Goal: Information Seeking & Learning: Compare options

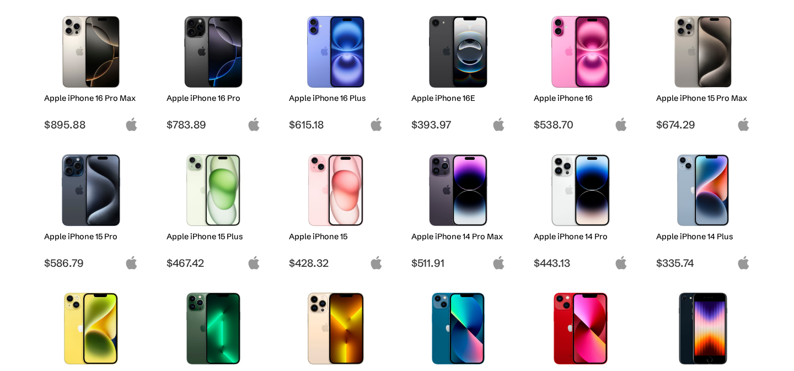
scroll to position [175, 0]
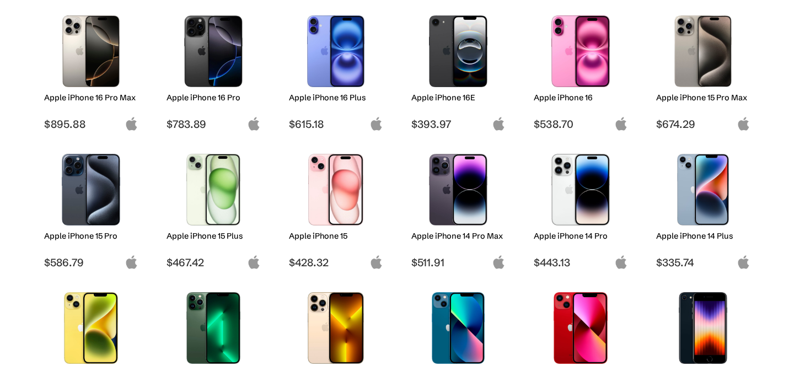
click at [92, 193] on img at bounding box center [91, 190] width 78 height 72
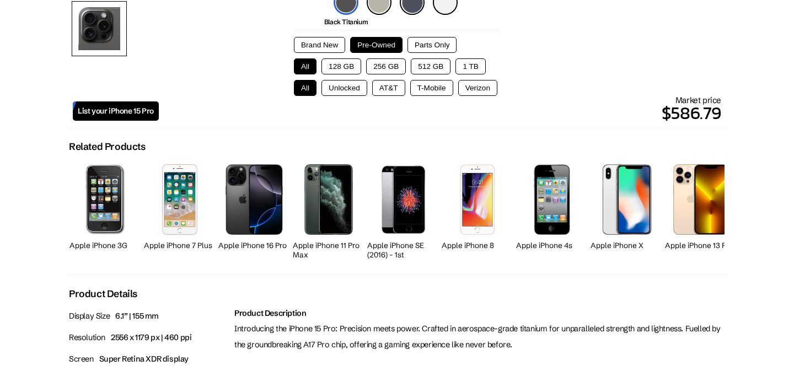
scroll to position [364, 0]
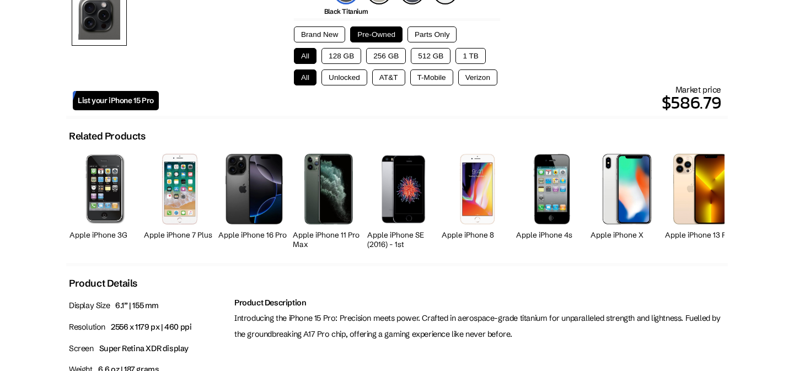
click at [345, 60] on button "128 GB" at bounding box center [341, 56] width 40 height 16
click at [345, 80] on button "Unlocked" at bounding box center [344, 77] width 46 height 16
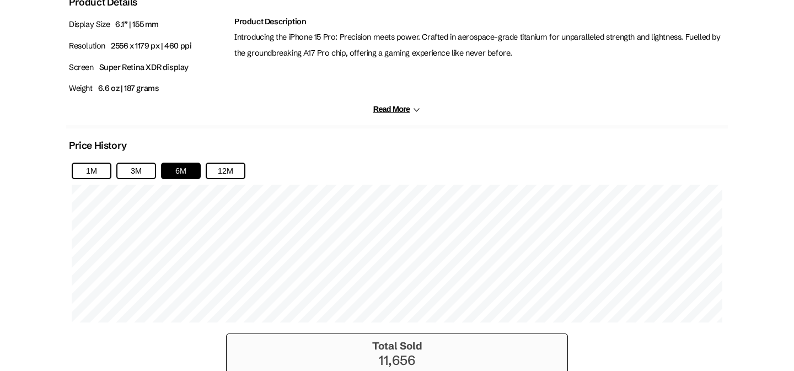
scroll to position [646, 0]
click at [226, 179] on div "1M 3M 6M 12M" at bounding box center [396, 242] width 661 height 171
click at [227, 174] on button "12M" at bounding box center [226, 170] width 40 height 17
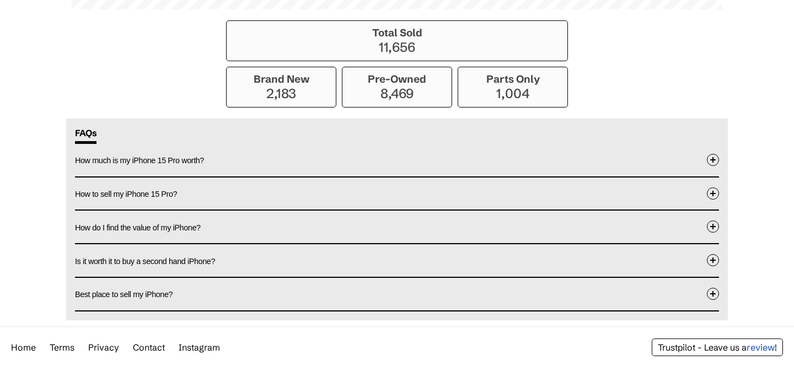
scroll to position [0, 0]
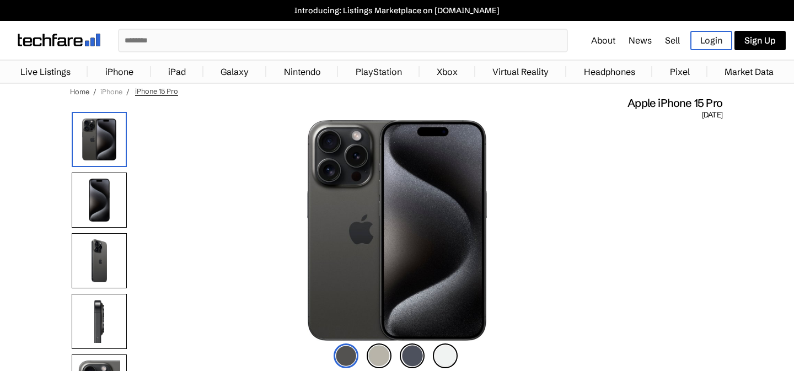
click at [111, 94] on link "iPhone" at bounding box center [111, 91] width 22 height 9
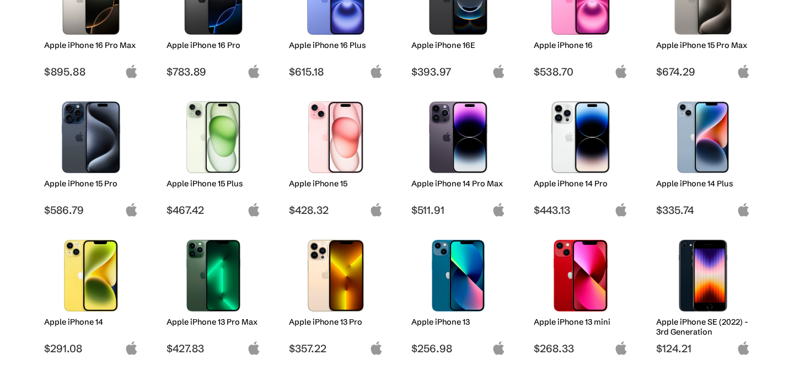
scroll to position [250, 0]
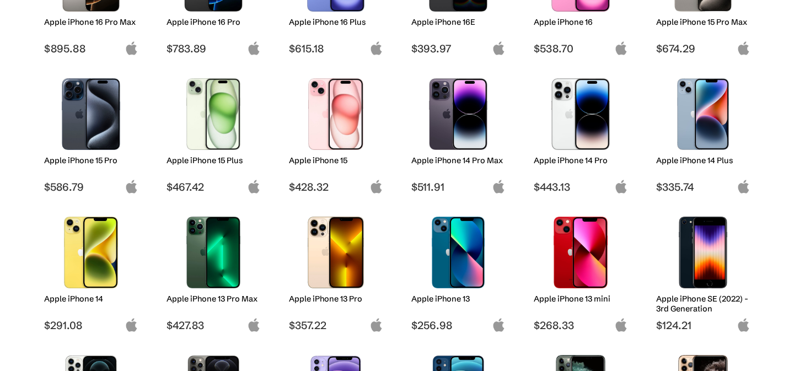
click at [326, 257] on img at bounding box center [336, 253] width 78 height 72
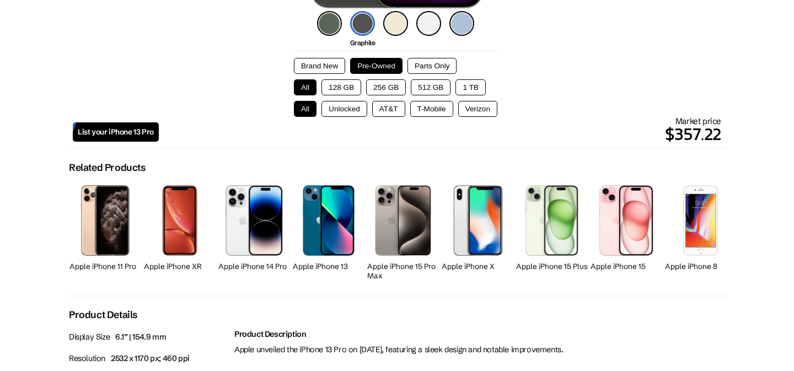
scroll to position [226, 0]
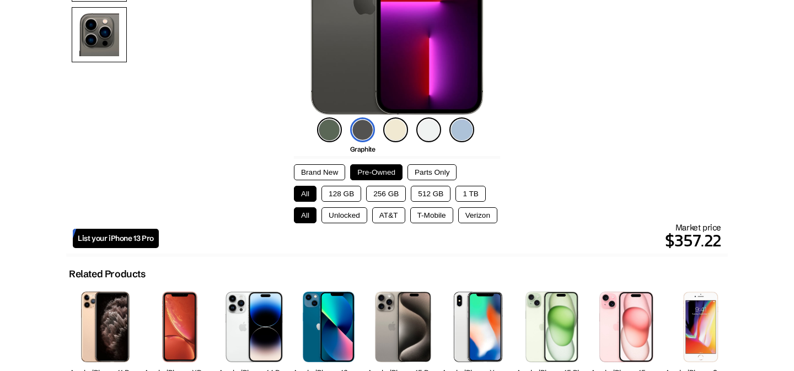
click at [342, 190] on button "128 GB" at bounding box center [341, 194] width 40 height 16
click at [346, 212] on button "Unlocked" at bounding box center [344, 215] width 46 height 16
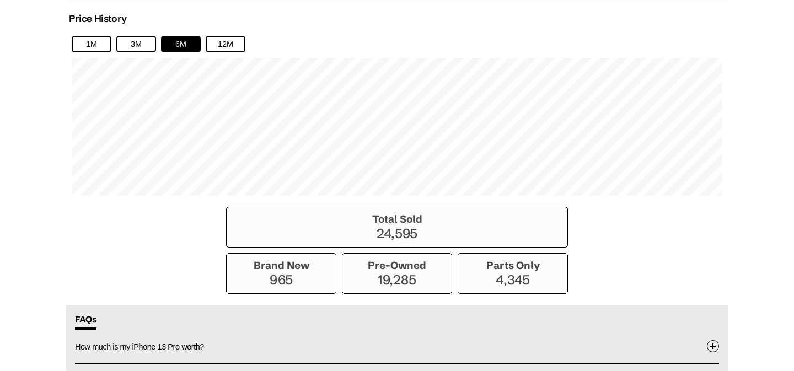
scroll to position [733, 0]
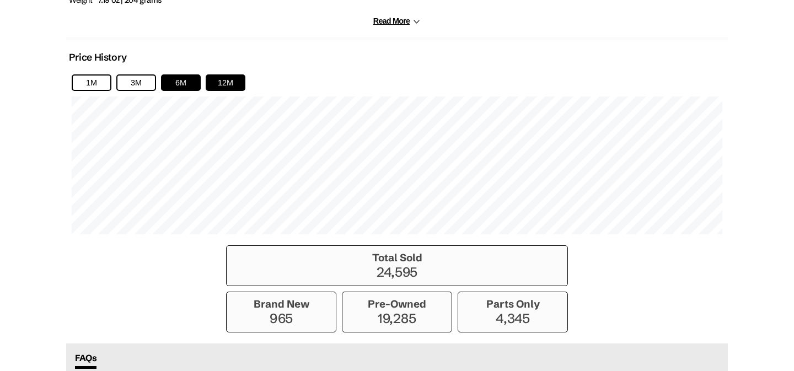
click at [223, 78] on button "12M" at bounding box center [226, 82] width 40 height 17
